Goal: Task Accomplishment & Management: Use online tool/utility

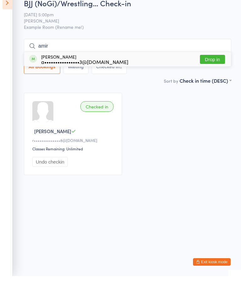
type input "amir"
click at [214, 66] on button "Drop in" at bounding box center [212, 70] width 25 height 9
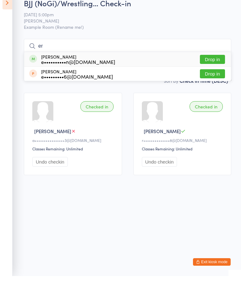
type input "er"
click at [214, 66] on button "Drop in" at bounding box center [212, 70] width 25 height 9
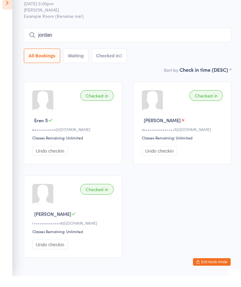
type input "jordan"
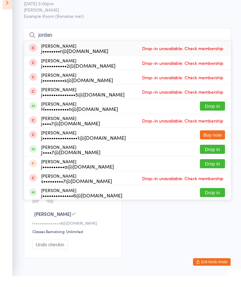
scroll to position [24, 0]
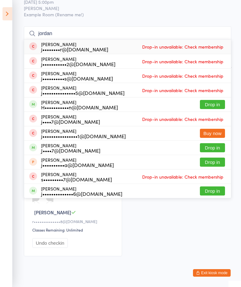
click at [213, 149] on button "Drop in" at bounding box center [212, 147] width 25 height 9
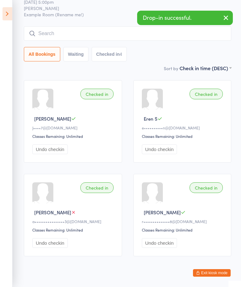
click at [207, 33] on input "search" at bounding box center [127, 33] width 207 height 14
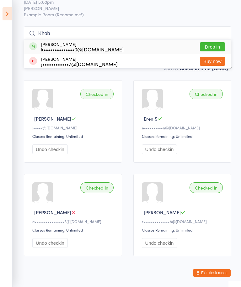
type input "Khob"
click at [212, 47] on button "Drop in" at bounding box center [212, 46] width 25 height 9
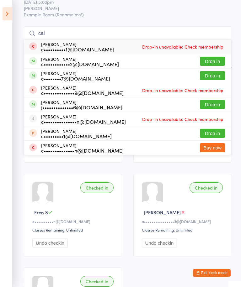
type input "cal"
click at [69, 74] on div "[PERSON_NAME] c••••••••7@[DOMAIN_NAME]" at bounding box center [75, 76] width 69 height 10
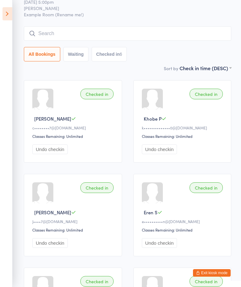
click at [81, 35] on input "search" at bounding box center [127, 33] width 207 height 14
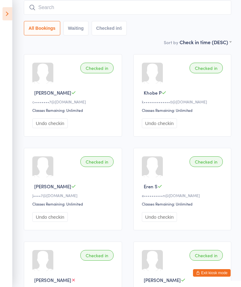
scroll to position [50, 0]
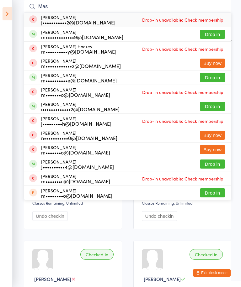
type input "Mas"
click at [211, 36] on button "Drop in" at bounding box center [212, 34] width 25 height 9
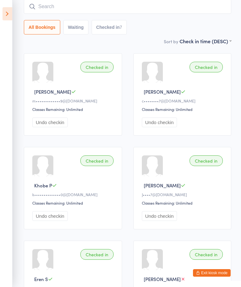
click at [200, 7] on input "search" at bounding box center [127, 6] width 207 height 14
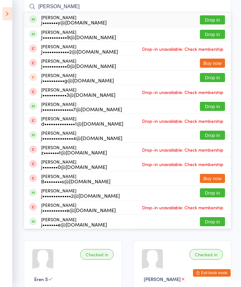
type input "[PERSON_NAME]"
click at [217, 105] on button "Drop in" at bounding box center [212, 106] width 25 height 9
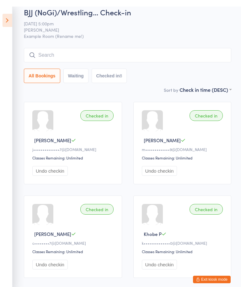
scroll to position [0, 0]
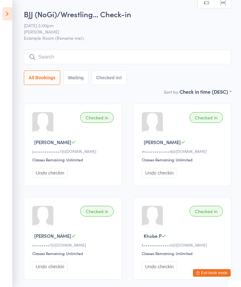
click at [142, 64] on input "search" at bounding box center [127, 57] width 207 height 14
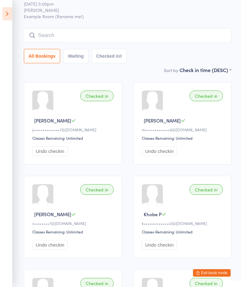
scroll to position [50, 0]
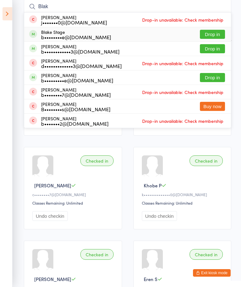
type input "Blak"
click at [216, 31] on button "Drop in" at bounding box center [212, 34] width 25 height 9
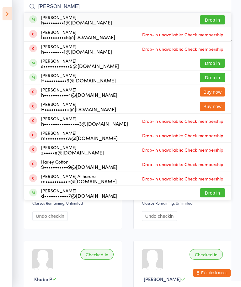
type input "[PERSON_NAME]"
click at [212, 62] on button "Drop in" at bounding box center [212, 63] width 25 height 9
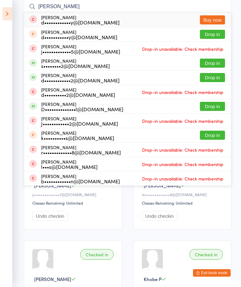
type input "[PERSON_NAME]"
click at [210, 78] on button "Drop in" at bounding box center [212, 77] width 25 height 9
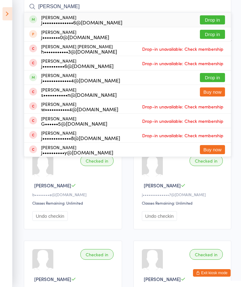
type input "[PERSON_NAME]"
click at [207, 19] on button "Drop in" at bounding box center [212, 19] width 25 height 9
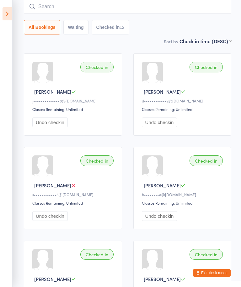
click at [81, 8] on input "search" at bounding box center [127, 6] width 207 height 14
type input "S"
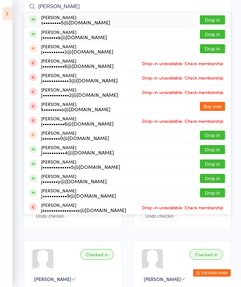
type input "[PERSON_NAME]"
click at [76, 20] on div "s••••••••5@[DOMAIN_NAME]" at bounding box center [75, 22] width 69 height 5
